Goal: Obtain resource: Obtain resource

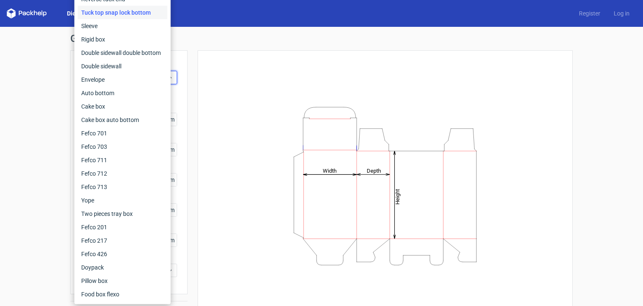
click at [236, 91] on div "Height Depth Width" at bounding box center [385, 186] width 354 height 250
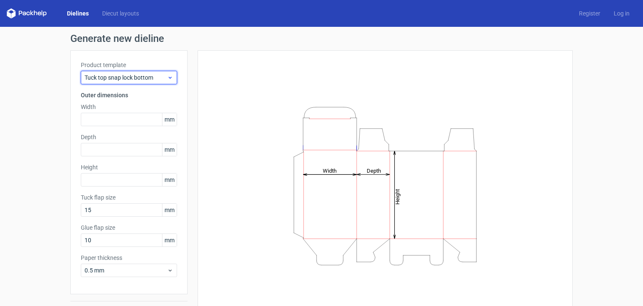
click at [101, 74] on span "Tuck top snap lock bottom" at bounding box center [126, 77] width 82 height 8
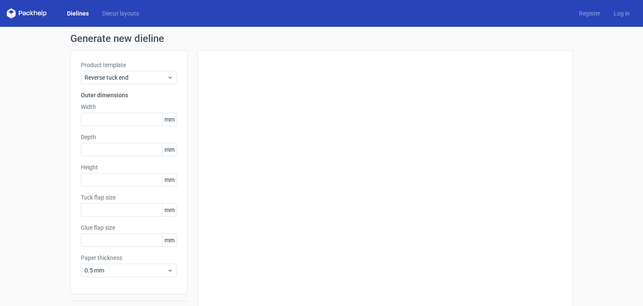
type input "15"
type input "10"
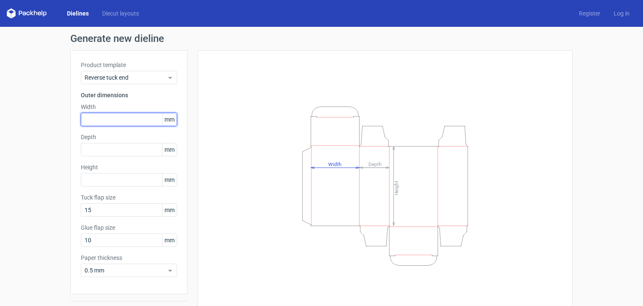
click at [119, 121] on input "text" at bounding box center [129, 119] width 96 height 13
type input "90"
type input "50"
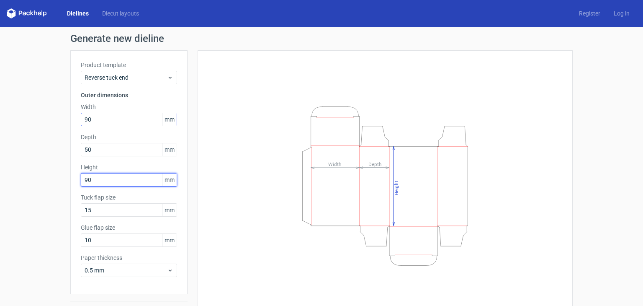
type input "90"
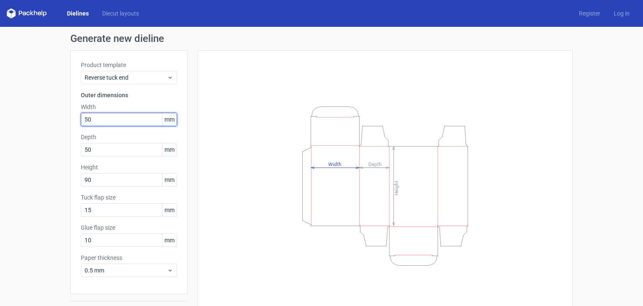
type input "50"
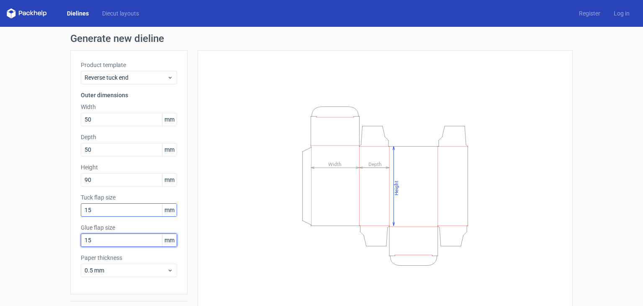
type input "15"
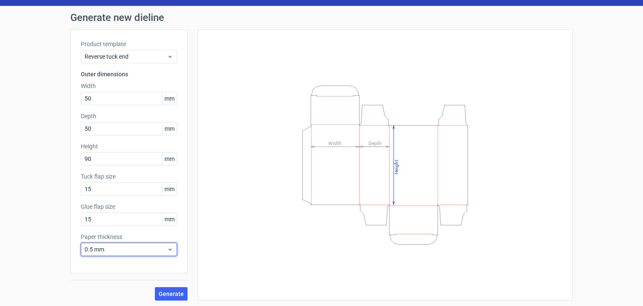
scroll to position [22, 0]
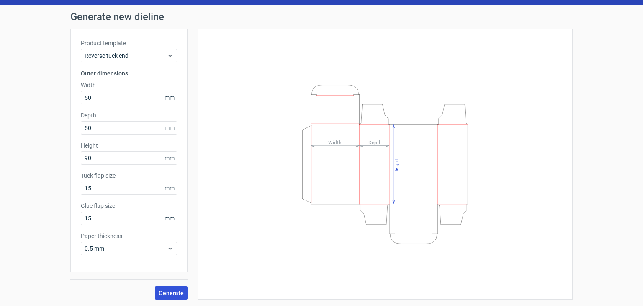
click at [169, 290] on span "Generate" at bounding box center [171, 293] width 25 height 6
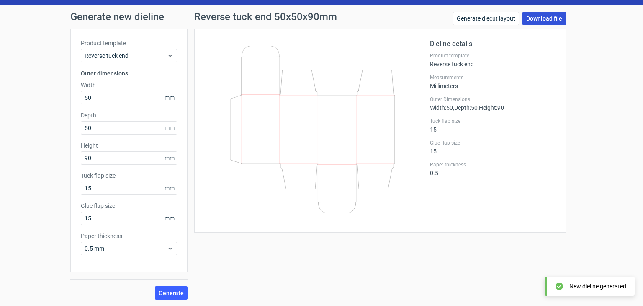
click at [544, 20] on link "Download file" at bounding box center [544, 18] width 44 height 13
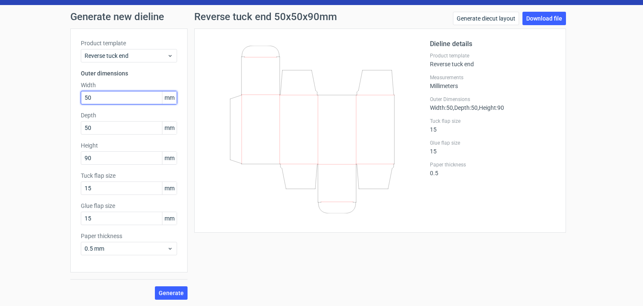
drag, startPoint x: 99, startPoint y: 92, endPoint x: 42, endPoint y: 87, distance: 56.7
click at [52, 91] on div "Generate new dieline Product template Reverse tuck end Outer dimensions Width 5…" at bounding box center [321, 155] width 643 height 301
type input "43"
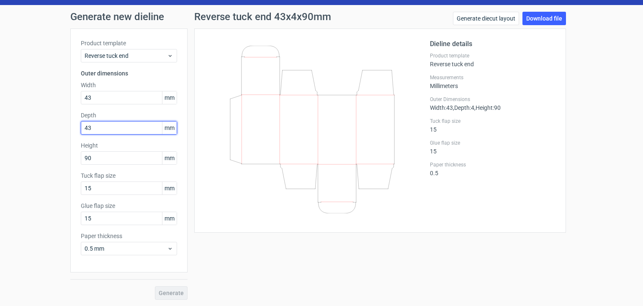
type input "43"
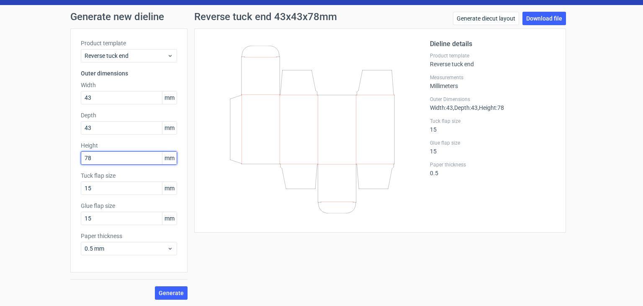
type input "78"
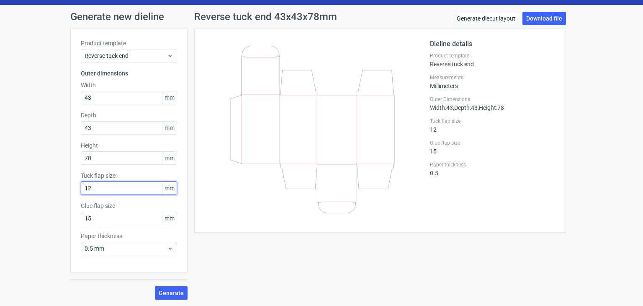
type input "12"
click at [163, 293] on span "Generate" at bounding box center [171, 293] width 25 height 6
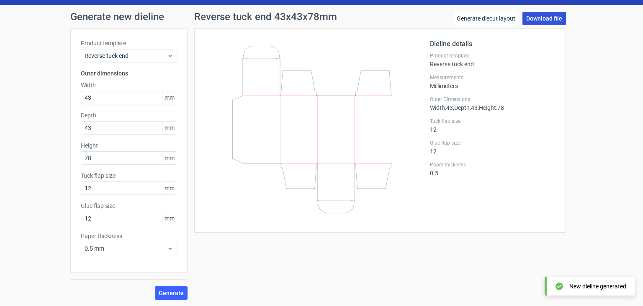
click at [550, 21] on link "Download file" at bounding box center [544, 18] width 44 height 13
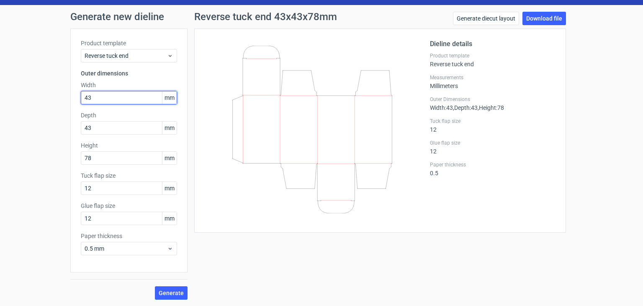
click at [113, 98] on input "43" at bounding box center [129, 97] width 96 height 13
drag, startPoint x: 113, startPoint y: 98, endPoint x: 79, endPoint y: 102, distance: 33.7
click at [82, 102] on input "43" at bounding box center [129, 97] width 96 height 13
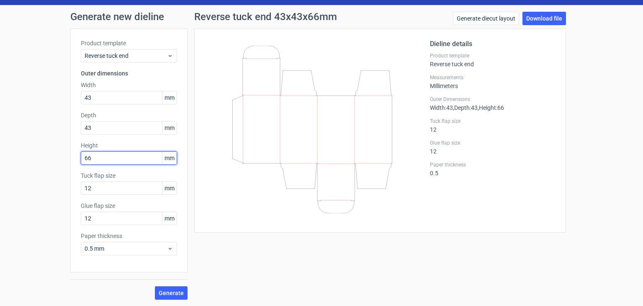
type input "66"
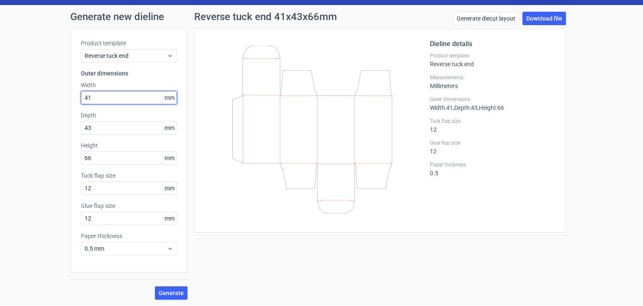
type input "41"
click at [113, 94] on input "41" at bounding box center [129, 97] width 96 height 13
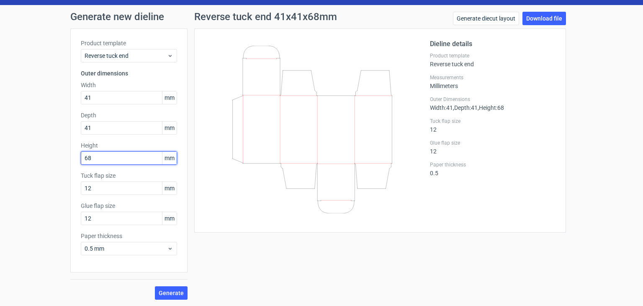
drag, startPoint x: 105, startPoint y: 154, endPoint x: 22, endPoint y: 140, distance: 84.4
click at [42, 144] on div "Generate new dieline Product template Reverse tuck end Outer dimensions Width 4…" at bounding box center [321, 155] width 643 height 301
click at [83, 153] on input "66" at bounding box center [129, 157] width 96 height 13
type input "66"
click at [167, 293] on span "Generate" at bounding box center [171, 293] width 25 height 6
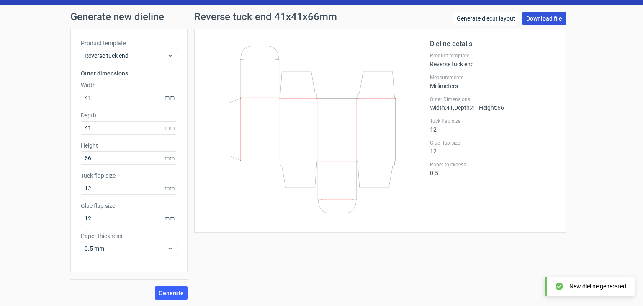
click at [536, 17] on link "Download file" at bounding box center [544, 18] width 44 height 13
